Goal: Task Accomplishment & Management: Use online tool/utility

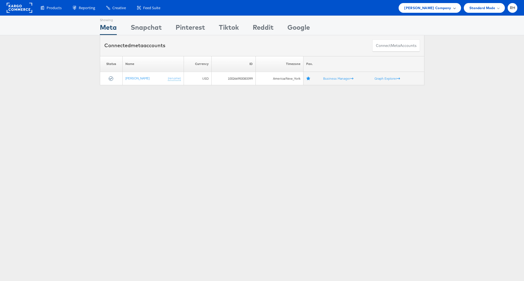
click at [428, 7] on span "Steve Madden Company" at bounding box center [427, 8] width 47 height 6
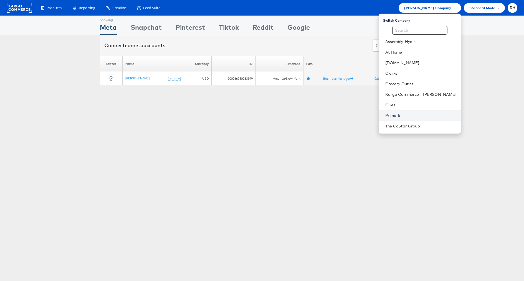
click at [426, 113] on link "Primark" at bounding box center [420, 116] width 71 height 6
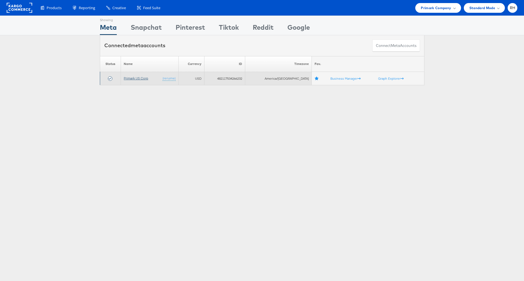
click at [129, 77] on link "Primark US Corp" at bounding box center [136, 78] width 24 height 4
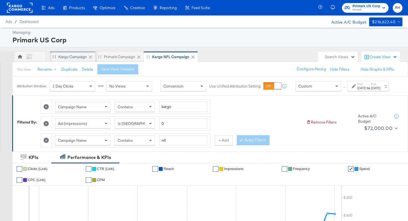
click at [66, 58] on div "Kargo Campaign" at bounding box center [72, 56] width 29 height 5
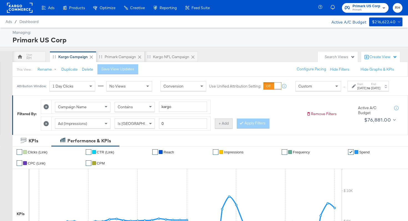
click at [218, 129] on button "+ Add" at bounding box center [224, 124] width 18 height 10
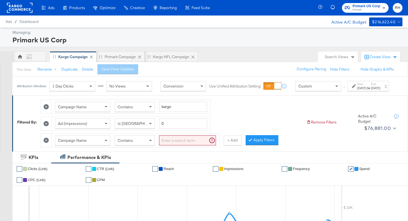
click at [145, 145] on div "Contains" at bounding box center [135, 140] width 40 height 9
click at [174, 146] on input "search" at bounding box center [187, 141] width 57 height 10
type input "nfl"
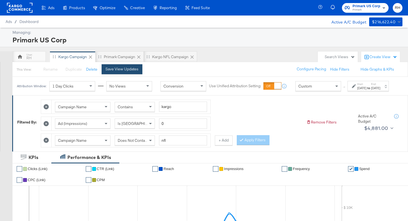
click at [123, 69] on div "Save View Updates" at bounding box center [121, 69] width 33 height 5
click at [377, 95] on div "Attribution Window: 1 Day Clicks No Views Conversion Use Unified Attribution Se…" at bounding box center [203, 86] width 383 height 19
click at [377, 90] on div "[DATE]" at bounding box center [375, 88] width 9 height 4
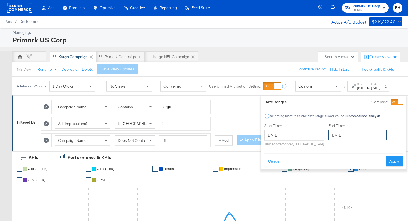
click at [340, 137] on input "[DATE]" at bounding box center [357, 135] width 58 height 10
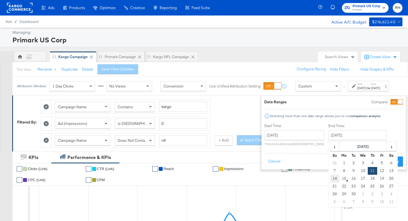
click at [330, 178] on td "14" at bounding box center [334, 179] width 9 height 8
type input "[DATE]"
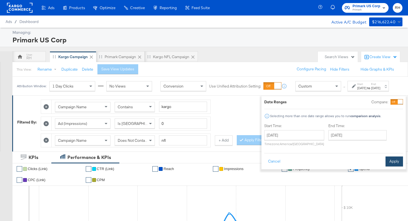
click at [385, 161] on button "Apply" at bounding box center [393, 162] width 17 height 10
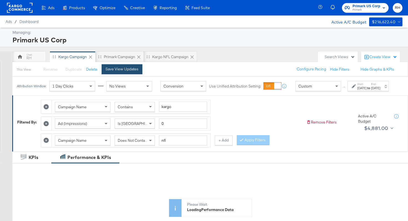
click at [137, 65] on button "Save View Updates" at bounding box center [122, 69] width 41 height 10
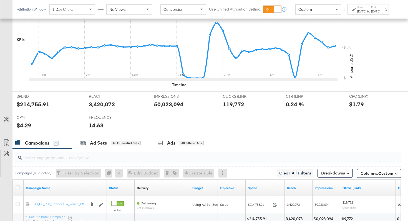
scroll to position [203, 0]
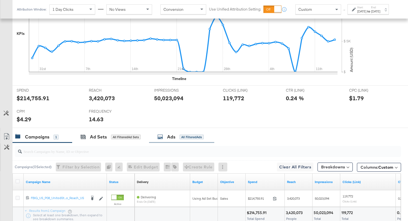
click at [166, 140] on div "Ads All Filtered Ads" at bounding box center [180, 137] width 46 height 6
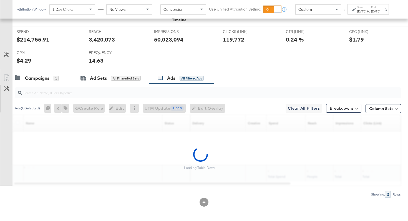
scroll to position [262, 0]
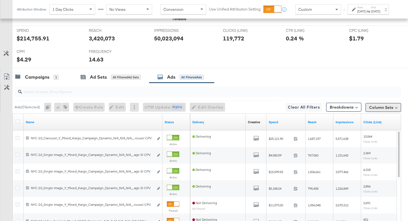
click at [381, 108] on button "Column Sets" at bounding box center [383, 107] width 36 height 9
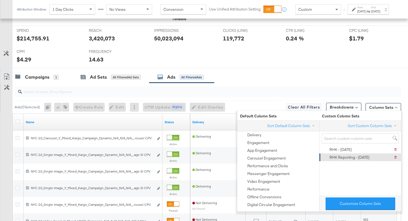
click at [358, 156] on div "RHK Reporting - 9.12.25" at bounding box center [349, 157] width 40 height 5
click at [325, 78] on div "Campaigns 1 Ad Sets All Filtered Ad Sets Ads All Filtered Ads" at bounding box center [209, 77] width 395 height 12
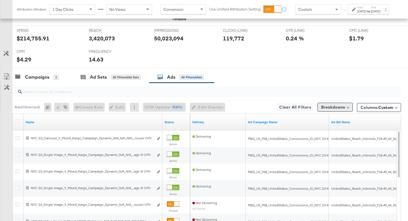
click at [335, 107] on button "Breakdowns" at bounding box center [334, 107] width 35 height 9
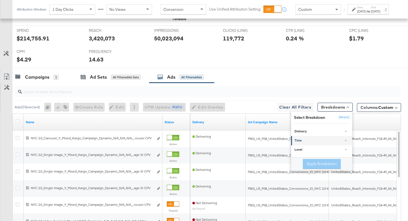
click at [329, 140] on div "Time" at bounding box center [321, 141] width 55 height 4
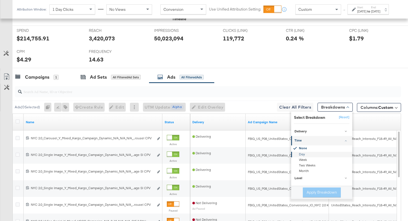
click at [302, 154] on div "Day" at bounding box center [322, 155] width 60 height 6
click at [313, 193] on button "Apply Breakdown" at bounding box center [322, 193] width 38 height 10
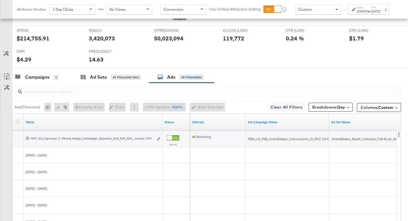
click at [17, 122] on icon at bounding box center [18, 122] width 4 height 4
click at [0, 0] on input "checkbox" at bounding box center [0, 0] width 0 height 0
click at [7, 73] on link "Export as CSV" at bounding box center [6, 77] width 12 height 12
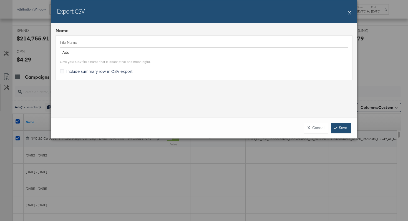
click at [341, 128] on link "Save" at bounding box center [341, 128] width 20 height 10
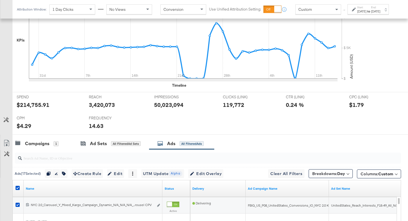
scroll to position [0, 0]
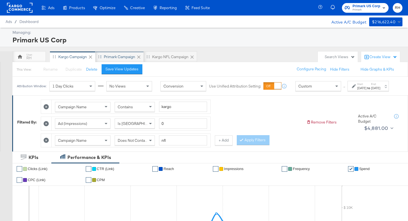
click at [112, 55] on div "Primark Campaign" at bounding box center [119, 56] width 31 height 5
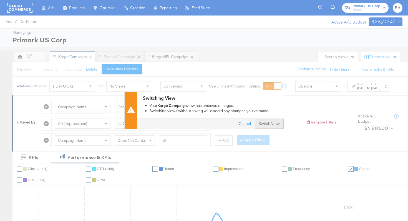
click at [260, 126] on button "Switch View" at bounding box center [269, 124] width 29 height 10
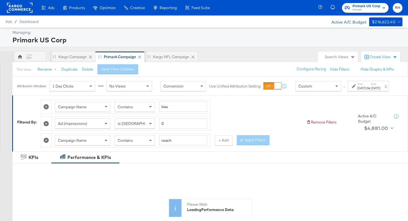
click at [371, 90] on div "[DATE]" at bounding box center [375, 88] width 9 height 4
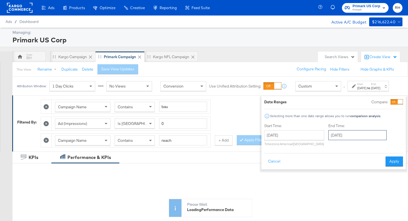
click at [352, 137] on input "[DATE]" at bounding box center [357, 135] width 58 height 10
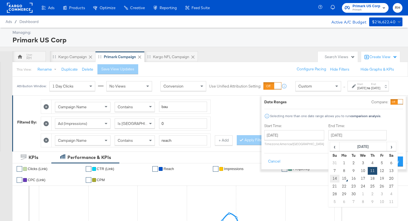
click at [330, 178] on td "14" at bounding box center [334, 179] width 9 height 8
type input "[DATE]"
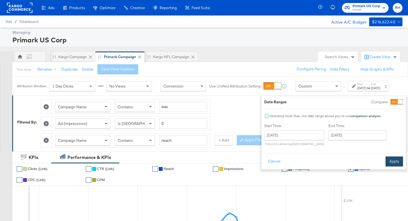
click at [385, 162] on button "Apply" at bounding box center [393, 162] width 17 height 10
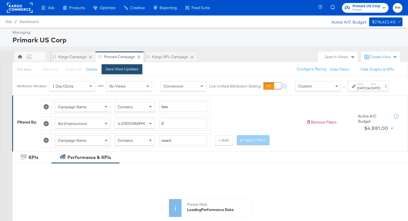
click at [105, 70] on div "Save View Updates" at bounding box center [121, 69] width 33 height 5
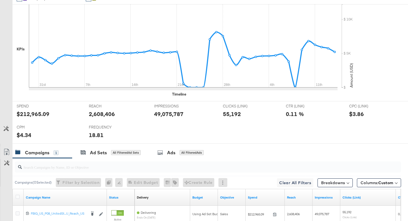
scroll to position [246, 0]
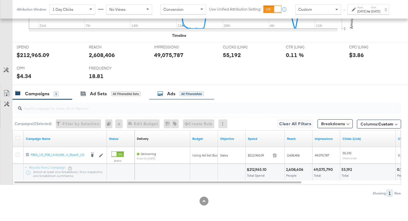
click at [191, 98] on div "Ads All Filtered Ads" at bounding box center [181, 94] width 65 height 12
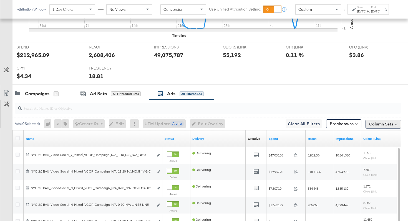
click at [377, 121] on button "Column Sets" at bounding box center [383, 124] width 36 height 9
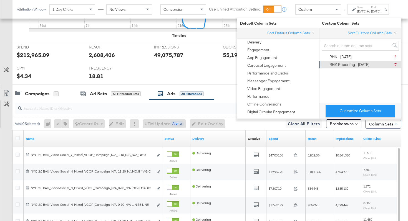
click at [354, 66] on div "RHK Reporting - 9.12.25" at bounding box center [349, 64] width 40 height 5
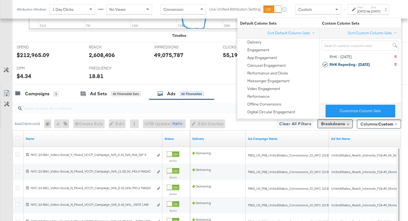
click at [337, 126] on button "Breakdowns" at bounding box center [334, 124] width 35 height 9
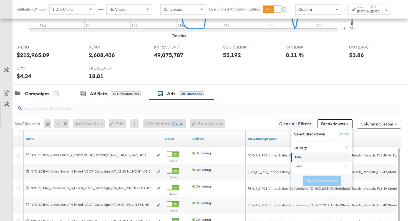
click at [311, 157] on div "Time" at bounding box center [321, 158] width 55 height 4
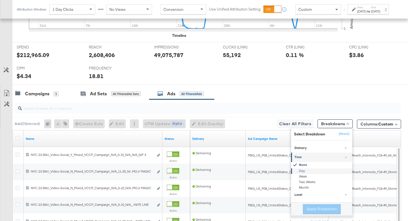
click at [299, 172] on div "Day" at bounding box center [322, 172] width 60 height 6
click at [315, 208] on button "Apply Breakdown" at bounding box center [322, 209] width 38 height 10
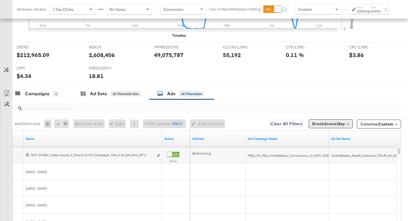
click at [346, 127] on button "Breakdowns: Day" at bounding box center [331, 124] width 44 height 9
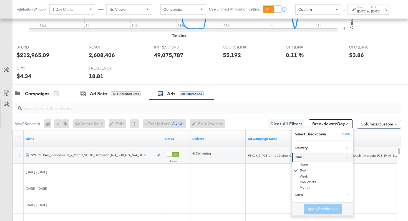
click at [386, 105] on div at bounding box center [208, 108] width 386 height 11
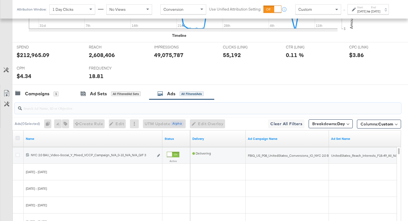
click at [19, 137] on icon at bounding box center [18, 138] width 4 height 4
click at [0, 0] on input "checkbox" at bounding box center [0, 0] width 0 height 0
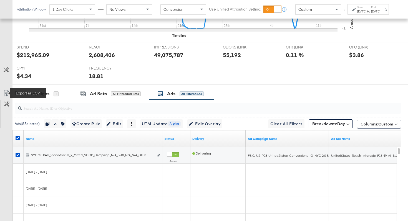
click at [7, 93] on icon at bounding box center [6, 93] width 7 height 7
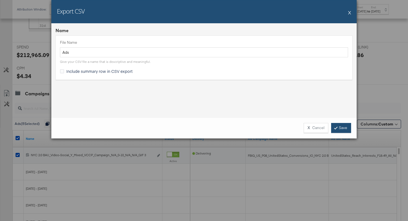
click at [338, 128] on link "Save" at bounding box center [341, 128] width 20 height 10
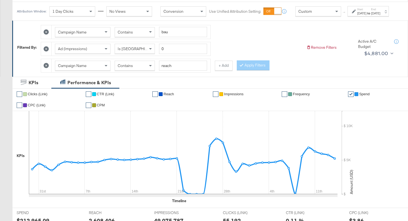
scroll to position [0, 0]
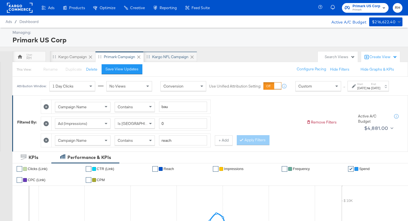
click at [168, 60] on div "Kargo NFL Campaign" at bounding box center [170, 56] width 53 height 11
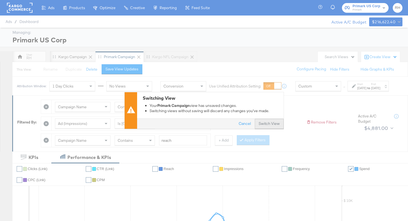
click at [273, 125] on button "Switch View" at bounding box center [269, 124] width 29 height 10
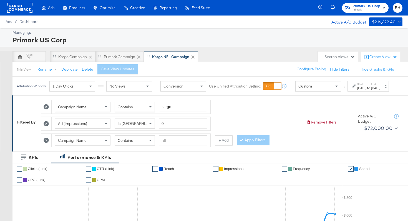
click at [372, 90] on div "[DATE]" at bounding box center [375, 88] width 9 height 4
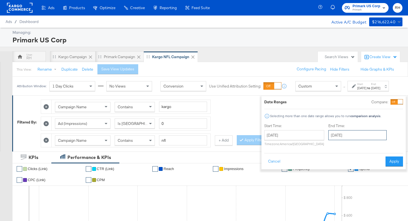
click at [328, 134] on input "[DATE]" at bounding box center [357, 135] width 58 height 10
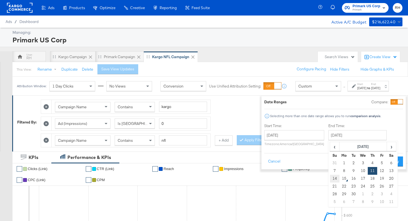
click at [330, 177] on td "14" at bounding box center [334, 179] width 9 height 8
type input "[DATE]"
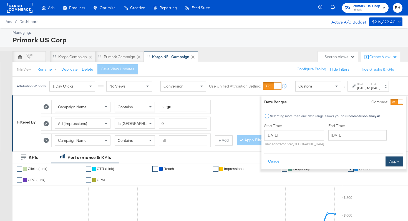
click at [392, 160] on button "Apply" at bounding box center [393, 162] width 17 height 10
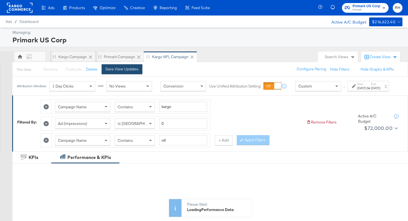
click at [130, 68] on div "Save View Updates" at bounding box center [121, 69] width 33 height 5
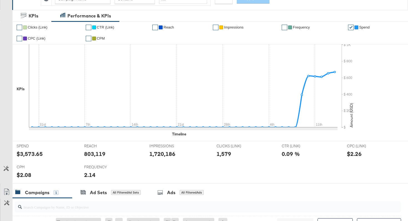
scroll to position [246, 0]
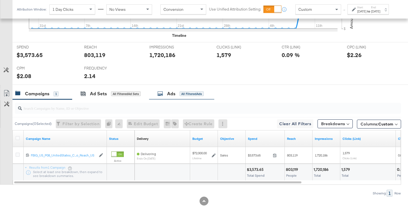
click at [190, 98] on div "Ads All Filtered Ads" at bounding box center [181, 94] width 65 height 12
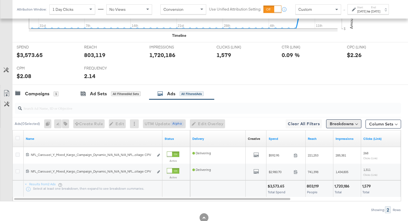
click at [345, 124] on button "Breakdowns" at bounding box center [343, 124] width 35 height 9
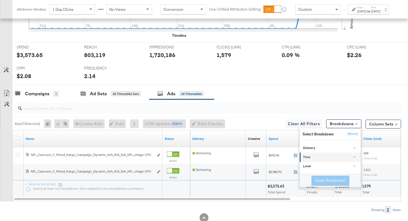
click at [319, 156] on div "Time" at bounding box center [330, 158] width 55 height 4
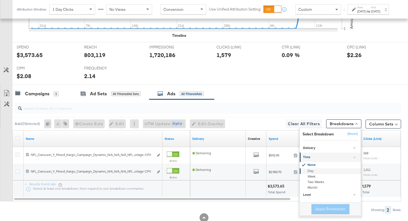
click at [313, 170] on div "Day" at bounding box center [330, 172] width 60 height 6
click at [382, 127] on button "Column Sets" at bounding box center [383, 124] width 36 height 9
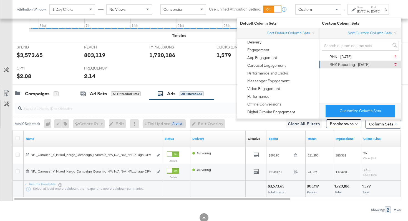
click at [353, 65] on div "RHK Reporting - 9.12.25" at bounding box center [349, 64] width 40 height 5
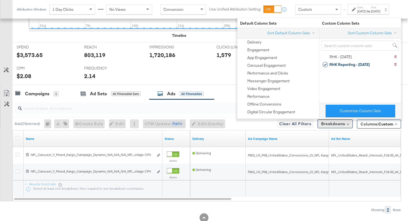
click at [337, 126] on button "Breakdowns" at bounding box center [334, 124] width 35 height 9
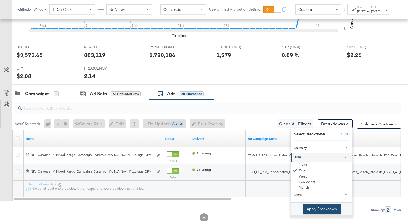
click at [317, 213] on button "Apply Breakdown" at bounding box center [322, 209] width 38 height 10
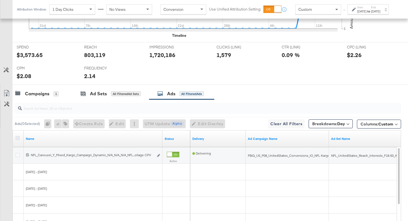
click at [19, 139] on icon at bounding box center [18, 138] width 4 height 4
click at [0, 0] on input "checkbox" at bounding box center [0, 0] width 0 height 0
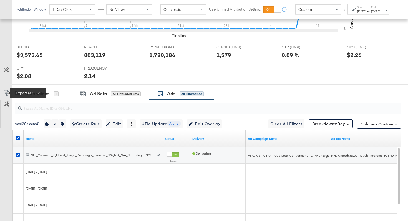
click at [6, 95] on icon at bounding box center [6, 94] width 3 height 4
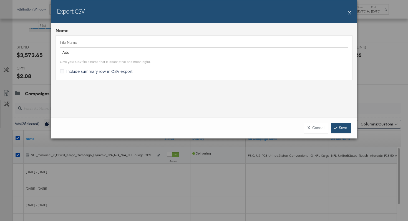
click at [339, 129] on link "Save" at bounding box center [341, 128] width 20 height 10
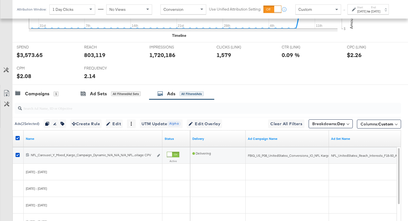
scroll to position [0, 0]
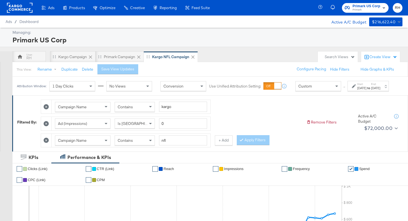
click at [348, 91] on div "Start: [DATE] to End: [DATE]" at bounding box center [367, 86] width 41 height 10
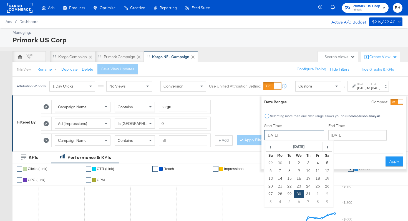
click at [297, 140] on input "[DATE]" at bounding box center [294, 135] width 60 height 10
click at [323, 150] on span "›" at bounding box center [327, 147] width 9 height 8
click at [285, 171] on td "9" at bounding box center [289, 171] width 9 height 8
type input "[DATE]"
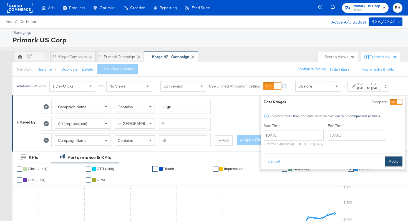
click at [390, 160] on button "Apply" at bounding box center [393, 162] width 17 height 10
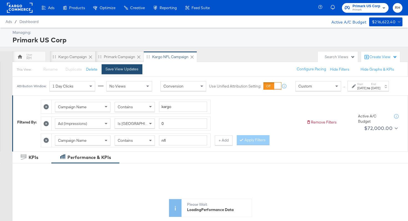
click at [124, 71] on div "Save View Updates" at bounding box center [121, 69] width 33 height 5
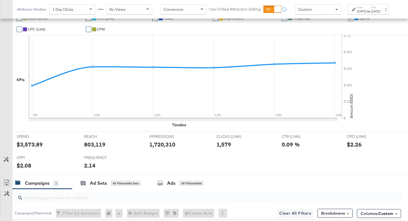
scroll to position [246, 0]
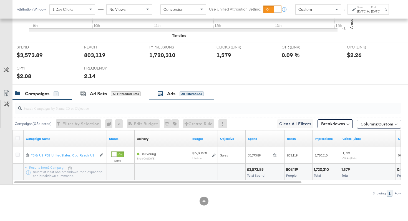
click at [189, 91] on div "Ads All Filtered Ads" at bounding box center [180, 94] width 46 height 6
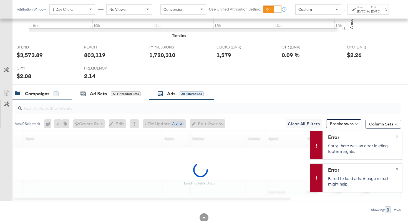
click at [54, 95] on div "1" at bounding box center [56, 94] width 5 height 5
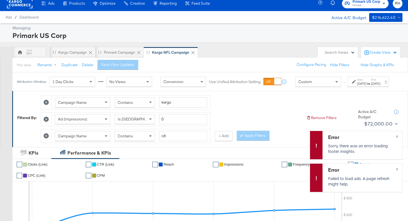
scroll to position [0, 0]
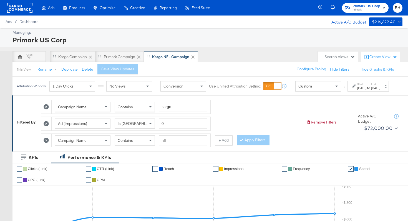
click at [373, 90] on div "[DATE]" at bounding box center [375, 88] width 9 height 4
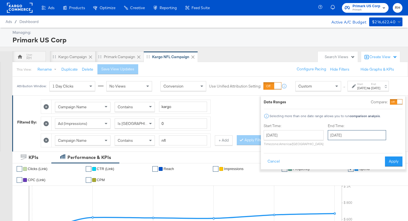
click at [343, 135] on input "[DATE]" at bounding box center [357, 135] width 58 height 10
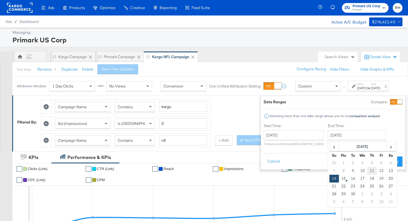
click at [367, 170] on td "11" at bounding box center [371, 171] width 9 height 8
type input "[DATE]"
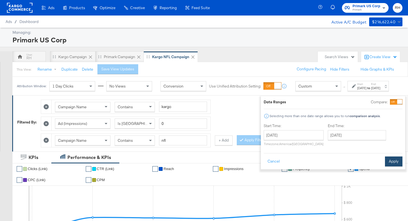
click at [386, 164] on button "Apply" at bounding box center [393, 162] width 17 height 10
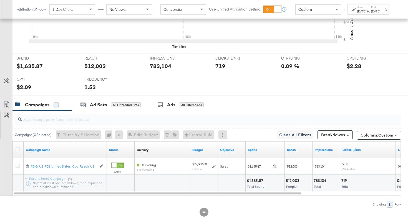
scroll to position [246, 0]
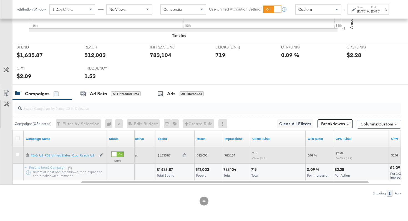
click at [311, 156] on span "0.09 %" at bounding box center [312, 155] width 9 height 4
copy span "0.09"
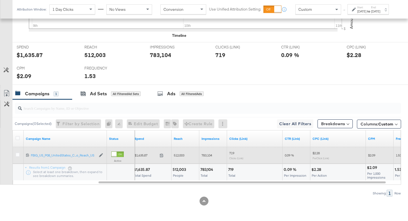
click at [373, 154] on span "$2.09" at bounding box center [371, 155] width 7 height 4
copy span "2.09"
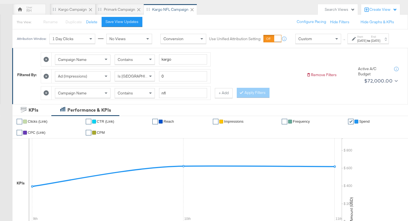
scroll to position [0, 0]
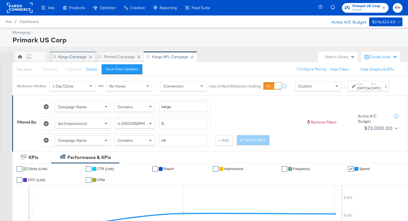
click at [65, 56] on div "Kargo Campaign" at bounding box center [72, 56] width 29 height 5
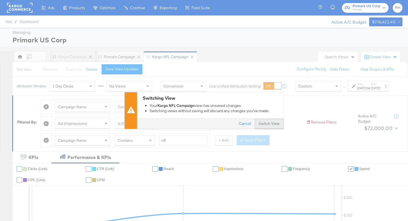
click at [265, 125] on button "Switch View" at bounding box center [269, 124] width 29 height 10
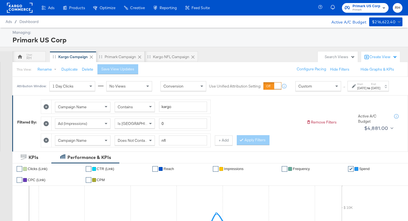
click at [357, 90] on div "[DATE]" at bounding box center [361, 88] width 9 height 4
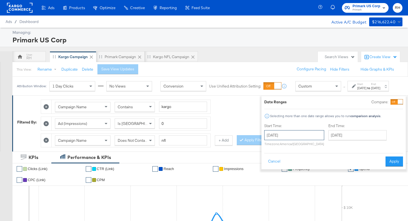
click at [282, 136] on input "[DATE]" at bounding box center [294, 135] width 60 height 10
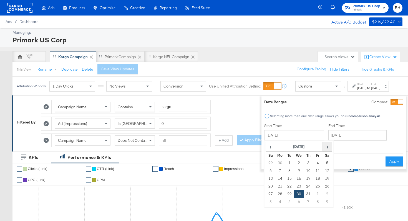
click at [323, 144] on span "›" at bounding box center [327, 147] width 9 height 8
click at [294, 163] on td "3" at bounding box center [298, 164] width 9 height 8
type input "[DATE]"
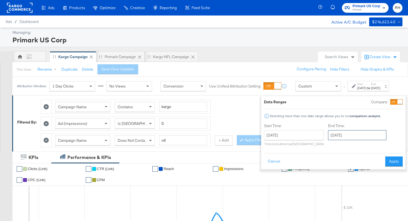
click at [340, 137] on input "[DATE]" at bounding box center [357, 135] width 58 height 10
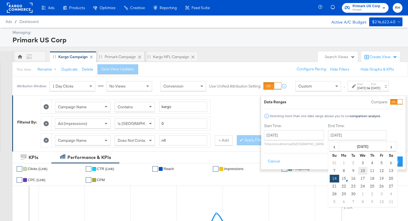
click at [358, 169] on td "10" at bounding box center [362, 171] width 9 height 8
type input "[DATE]"
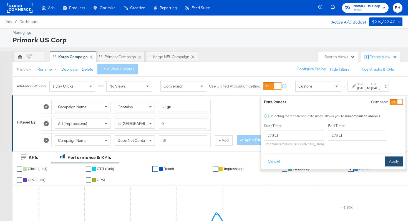
click at [387, 163] on button "Apply" at bounding box center [393, 162] width 17 height 10
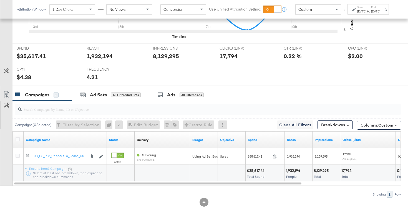
scroll to position [246, 0]
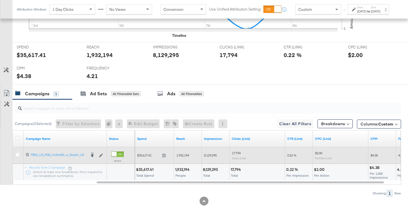
click at [375, 155] on span "$4.38" at bounding box center [373, 155] width 7 height 4
copy span "4.38"
